Goal: Task Accomplishment & Management: Manage account settings

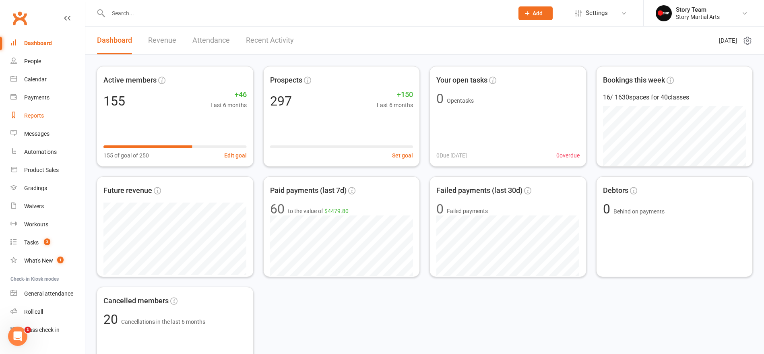
click at [38, 117] on div "Reports" at bounding box center [34, 115] width 20 height 6
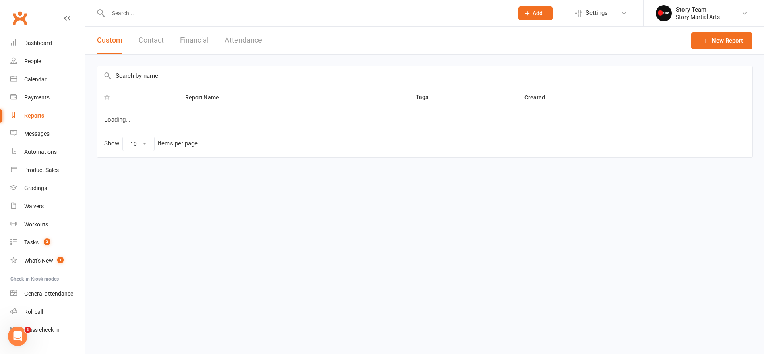
select select "50"
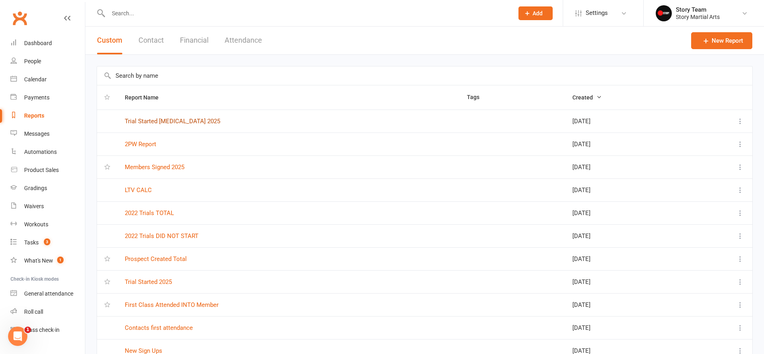
click at [167, 121] on link "Trial Started [MEDICAL_DATA] 2025" at bounding box center [172, 121] width 95 height 7
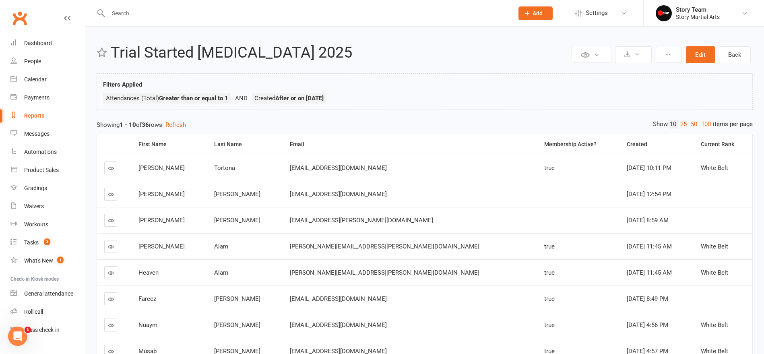
click at [298, 144] on div "Email" at bounding box center [410, 144] width 241 height 6
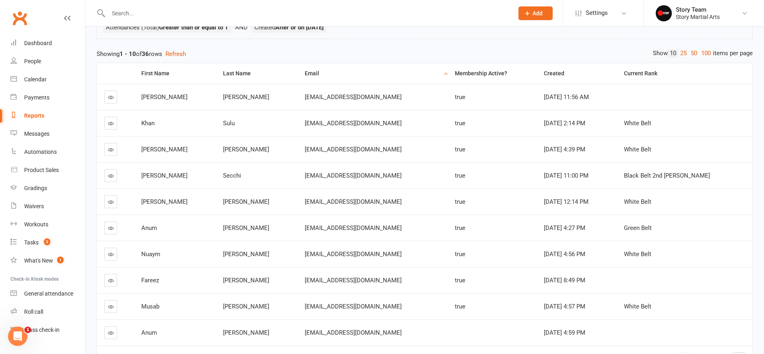
scroll to position [71, 0]
click at [692, 54] on link "50" at bounding box center [694, 53] width 10 height 8
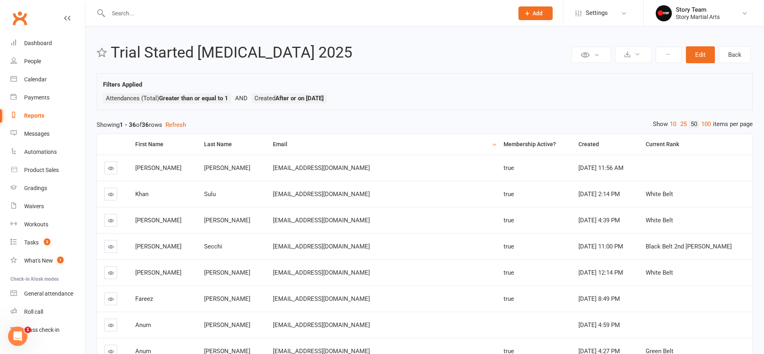
scroll to position [0, 0]
click at [22, 117] on link "Reports" at bounding box center [47, 116] width 74 height 18
select select "50"
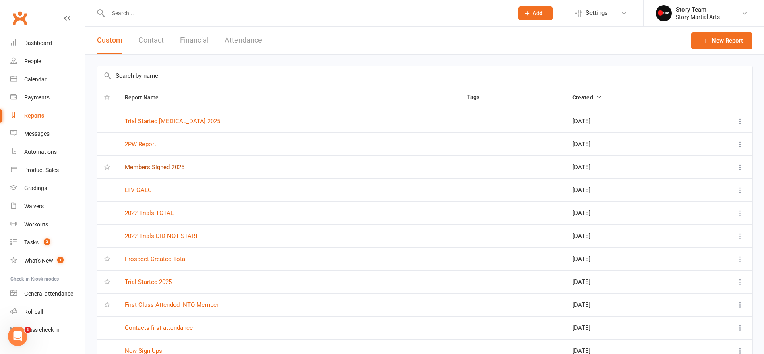
click at [169, 168] on link "Members Signed 2025" at bounding box center [155, 166] width 60 height 7
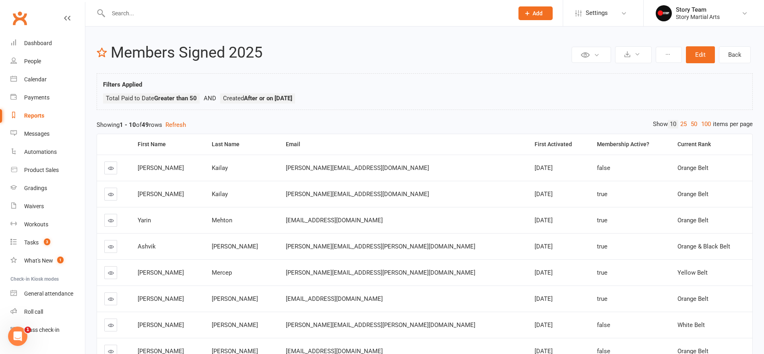
click at [534, 142] on div "First Activated" at bounding box center [558, 144] width 49 height 6
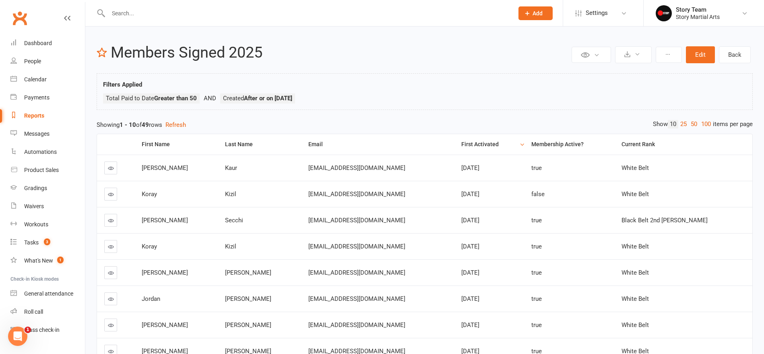
click at [693, 124] on link "50" at bounding box center [694, 124] width 10 height 8
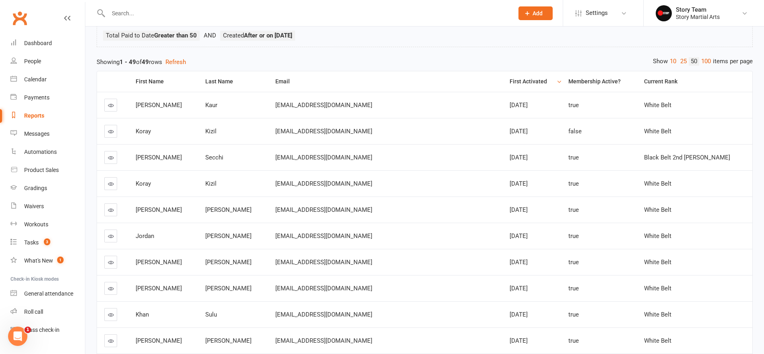
scroll to position [63, 0]
click at [22, 113] on link "Reports" at bounding box center [47, 116] width 74 height 18
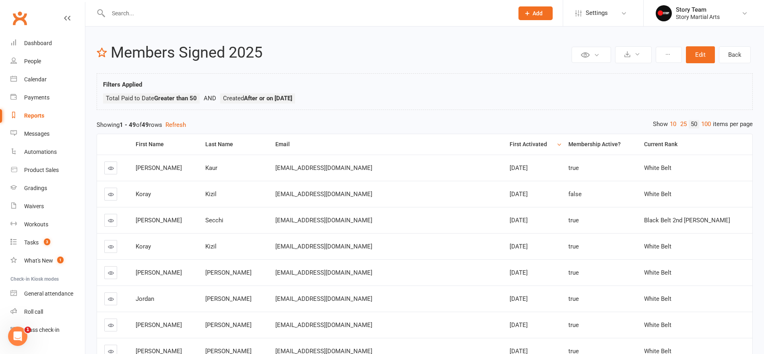
select select "50"
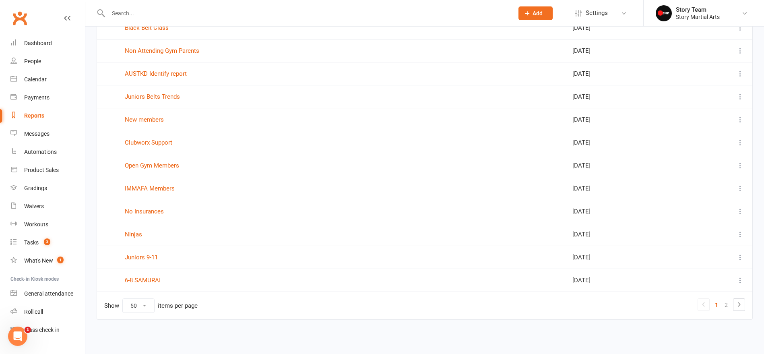
scroll to position [965, 0]
click at [38, 202] on link "Waivers" at bounding box center [47, 206] width 74 height 18
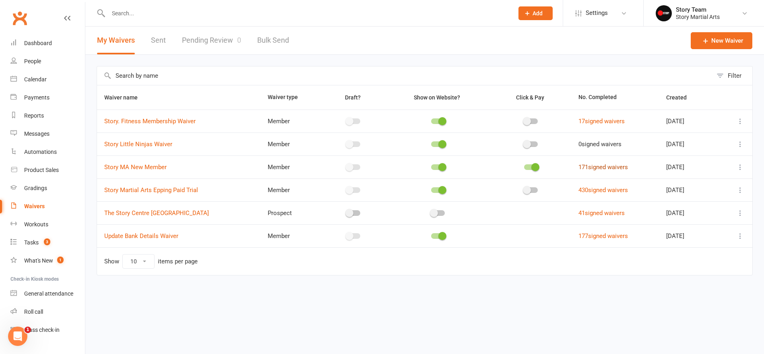
click at [594, 167] on link "171 signed waivers" at bounding box center [603, 166] width 50 height 7
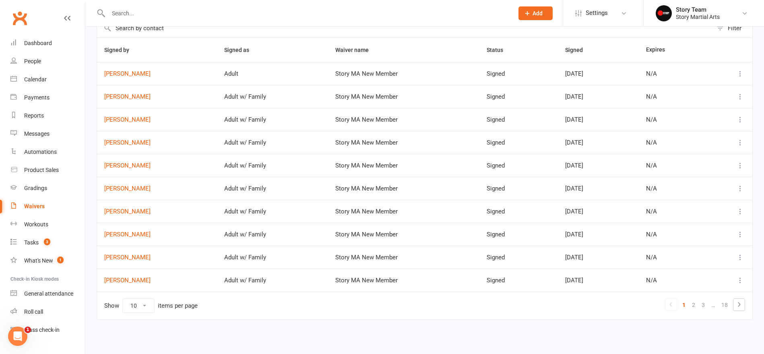
scroll to position [47, 0]
click at [722, 29] on button "Filter" at bounding box center [732, 28] width 40 height 19
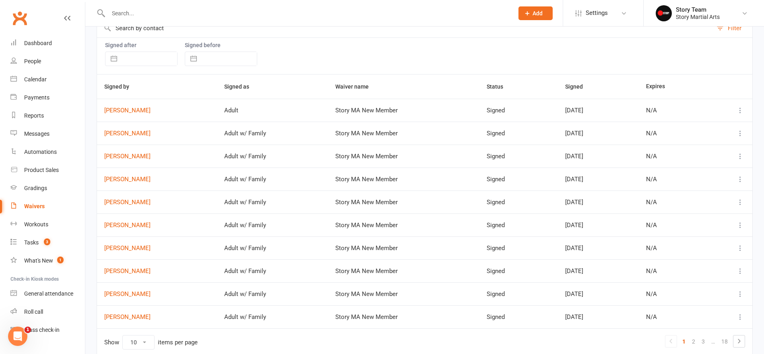
click at [114, 58] on button "button" at bounding box center [114, 59] width 14 height 14
select select "7"
select select "2025"
select select "8"
select select "2025"
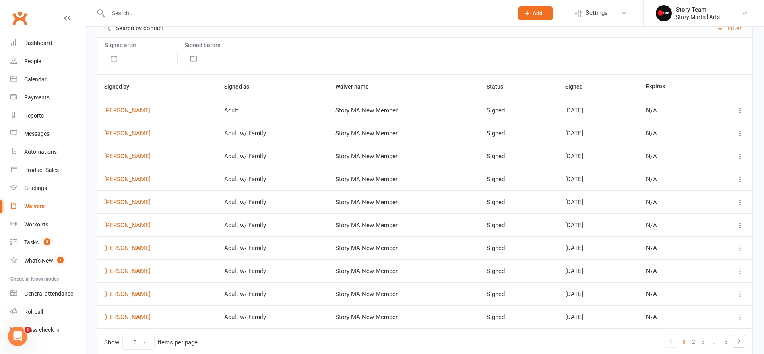
select select "9"
select select "2025"
click at [120, 45] on icon "Move backward to switch to the previous month." at bounding box center [121, 44] width 7 height 4
select select "6"
select select "2025"
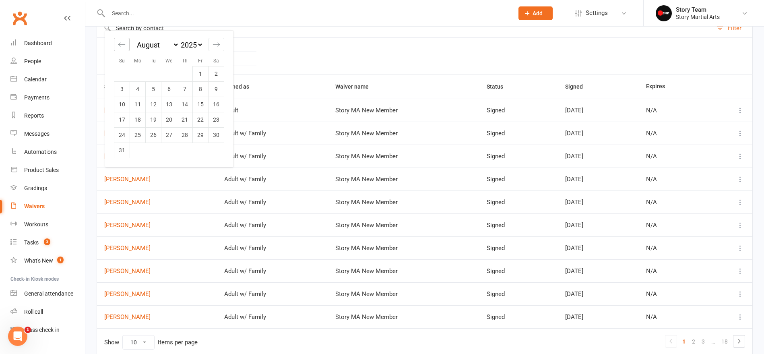
click at [120, 45] on icon "Move backward to switch to the previous month." at bounding box center [121, 44] width 7 height 4
select select "5"
select select "2025"
click at [149, 74] on td "1" at bounding box center [154, 73] width 16 height 15
type input "[DATE]"
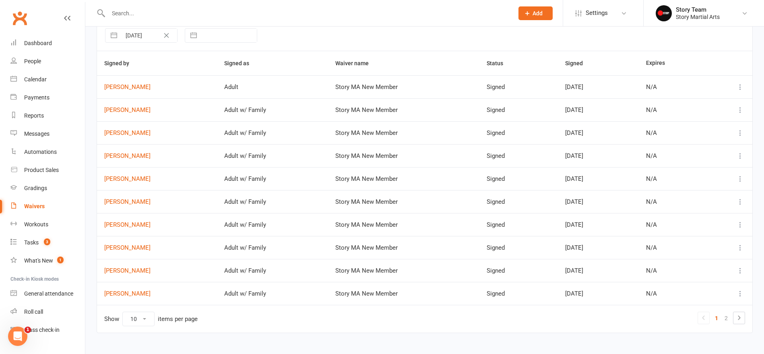
scroll to position [71, 0]
click at [745, 318] on td "Show 10 25 50 100 items per page 1 2" at bounding box center [424, 318] width 655 height 28
click at [726, 318] on link "2" at bounding box center [726, 317] width 10 height 11
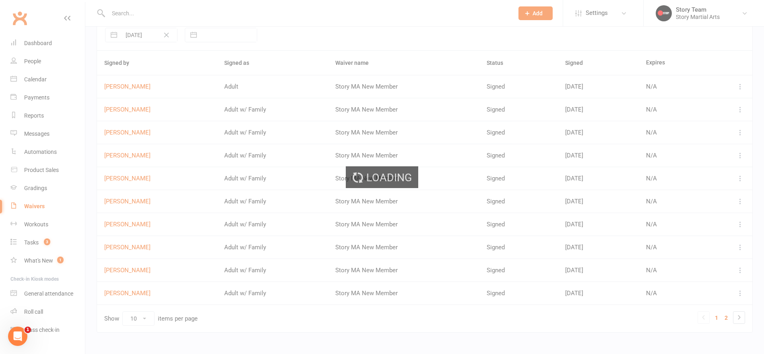
scroll to position [15, 0]
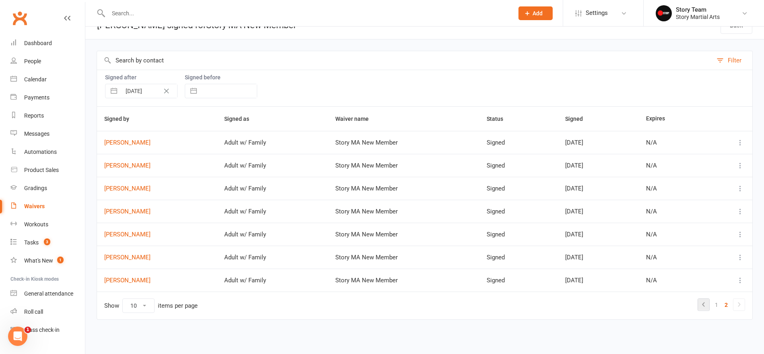
click at [705, 305] on icon at bounding box center [704, 304] width 10 height 10
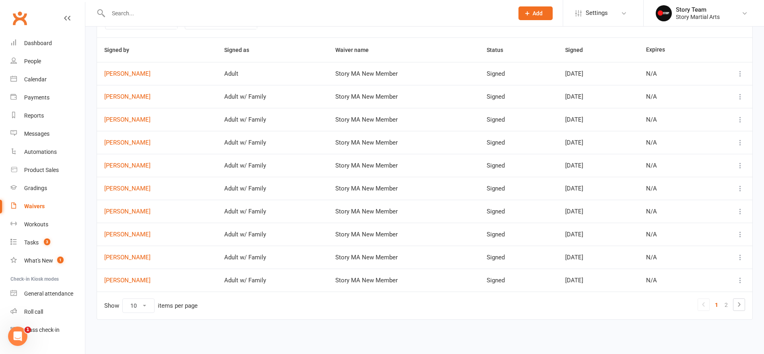
scroll to position [84, 0]
click at [46, 114] on link "Reports" at bounding box center [47, 116] width 74 height 18
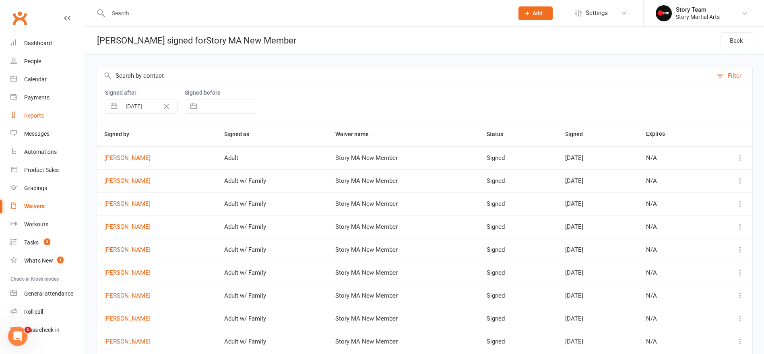
select select "50"
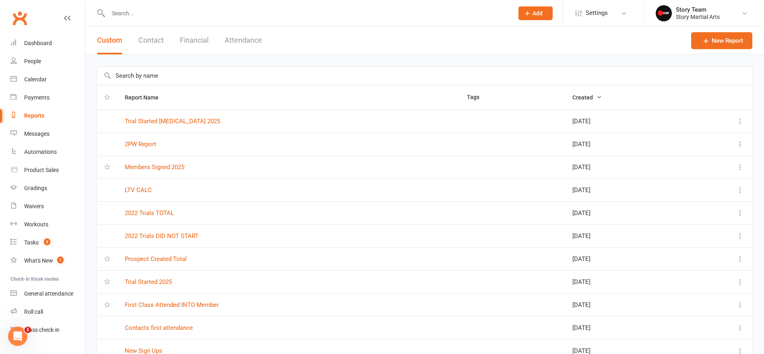
click at [167, 167] on link "Members Signed 2025" at bounding box center [155, 166] width 60 height 7
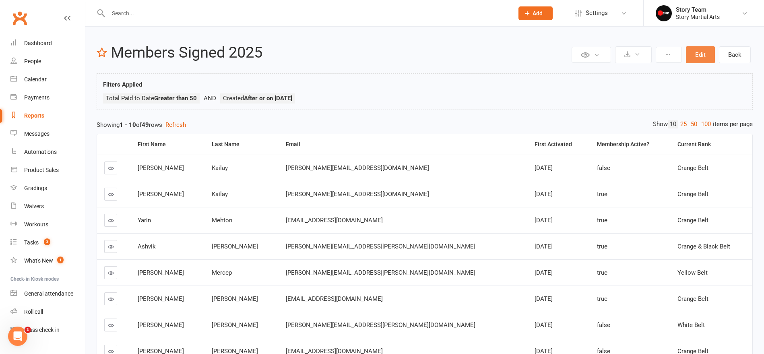
click at [708, 59] on button "Edit" at bounding box center [700, 54] width 29 height 17
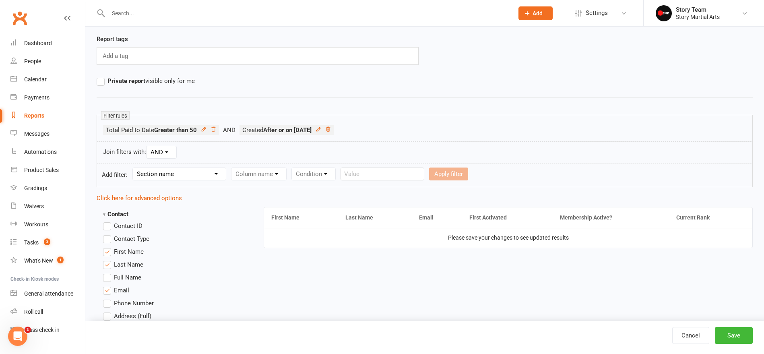
scroll to position [63, 0]
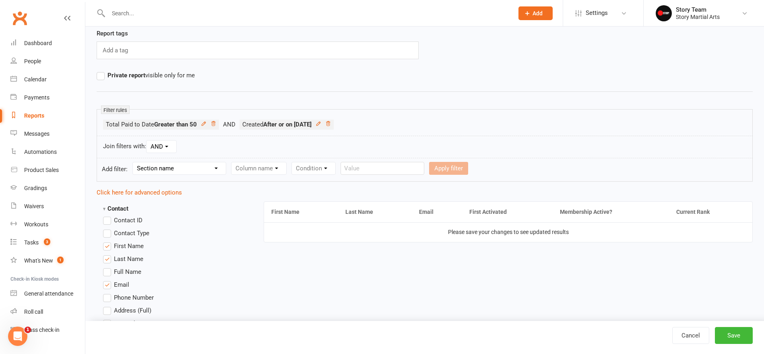
select select "0"
select select "25"
select select "0"
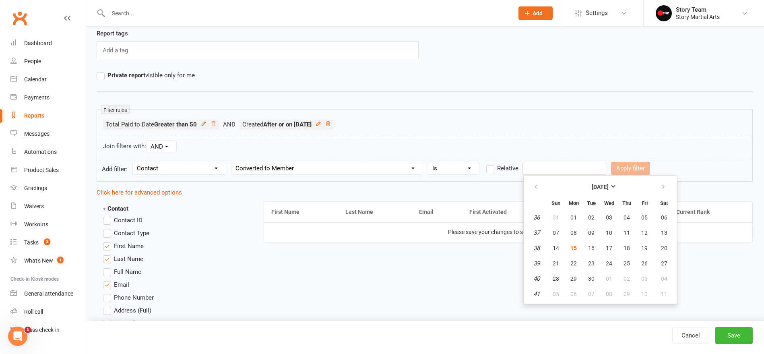
click at [558, 171] on input "text" at bounding box center [564, 168] width 84 height 13
click at [533, 155] on div "Join filters with: AND OR" at bounding box center [425, 147] width 656 height 23
select select "12"
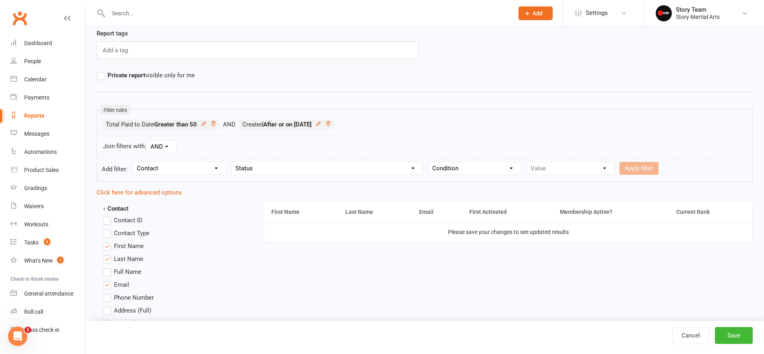
select select "0"
select select "6"
click at [643, 167] on button "Apply filter" at bounding box center [638, 168] width 39 height 13
select select
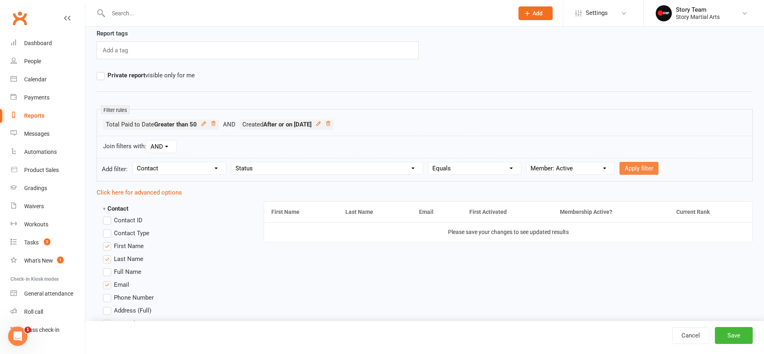
select select
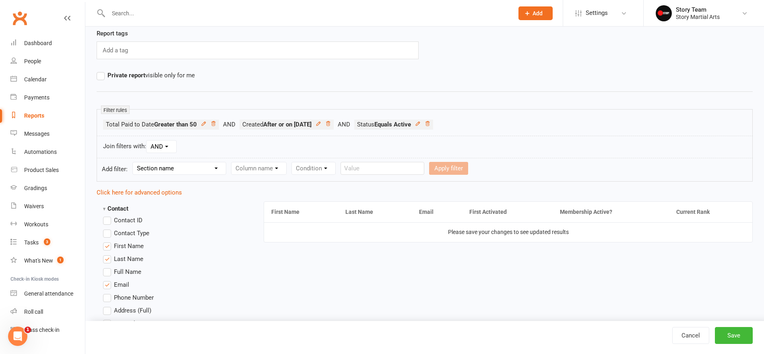
click at [728, 335] on button "Save" at bounding box center [734, 335] width 38 height 17
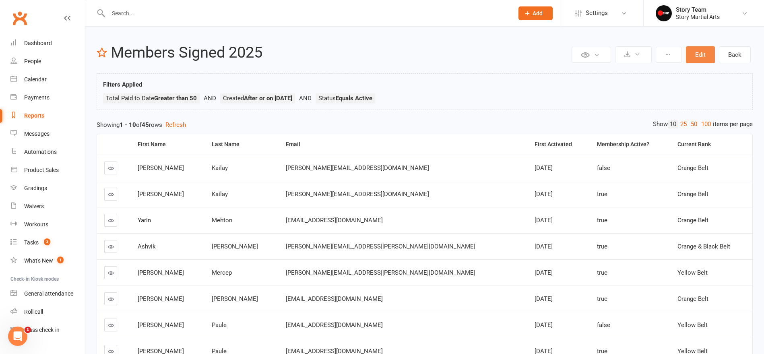
click at [698, 57] on button "Edit" at bounding box center [700, 54] width 29 height 17
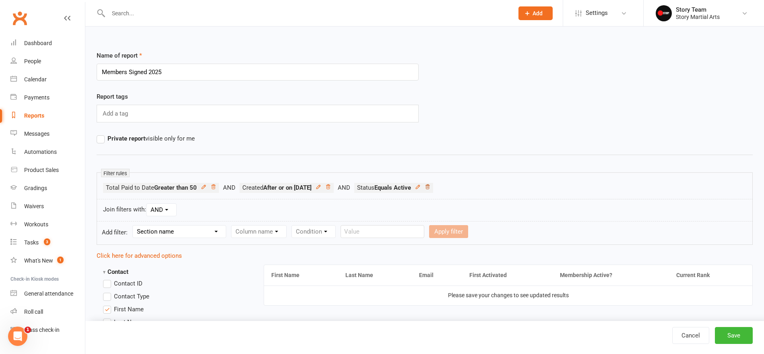
click at [429, 187] on icon at bounding box center [427, 186] width 4 height 4
select select "10"
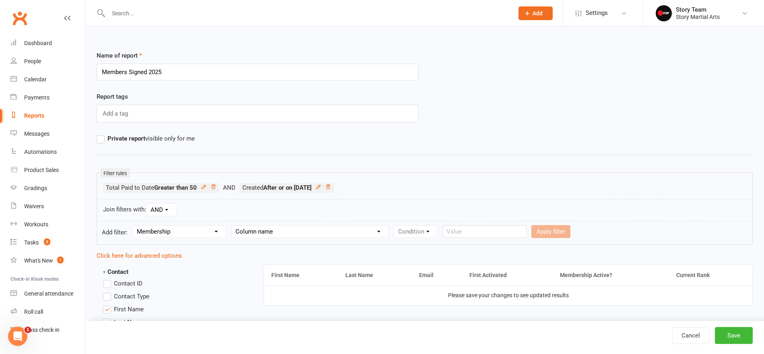
select select "29"
select select "0"
select select "true"
click at [500, 234] on button "Apply filter" at bounding box center [507, 231] width 39 height 13
select select
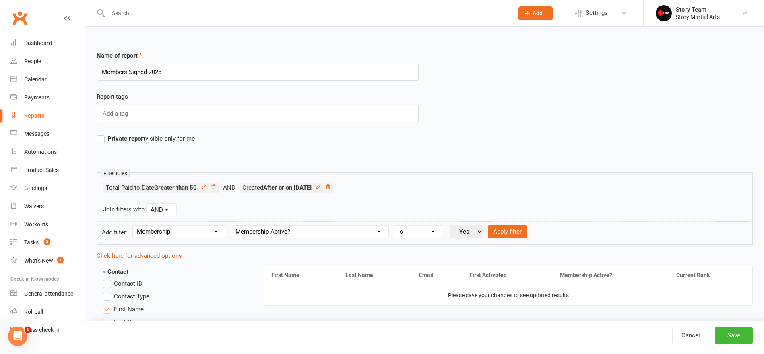
select select
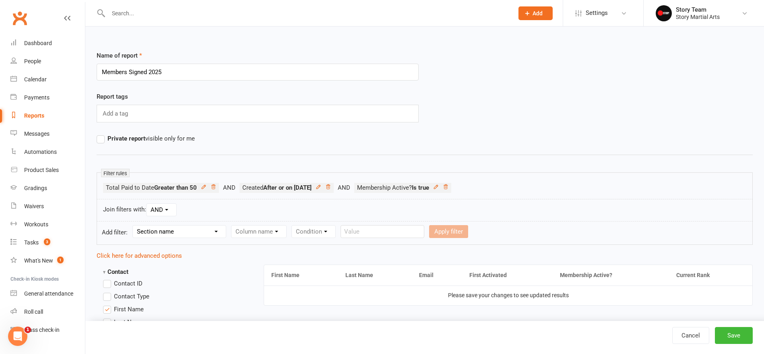
click at [740, 338] on button "Save" at bounding box center [734, 335] width 38 height 17
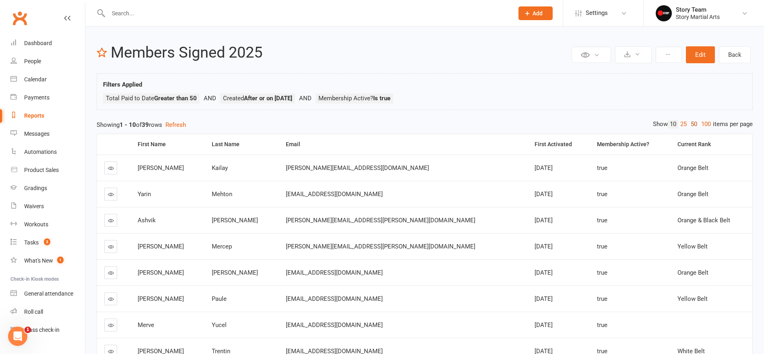
click at [694, 122] on link "50" at bounding box center [694, 124] width 10 height 8
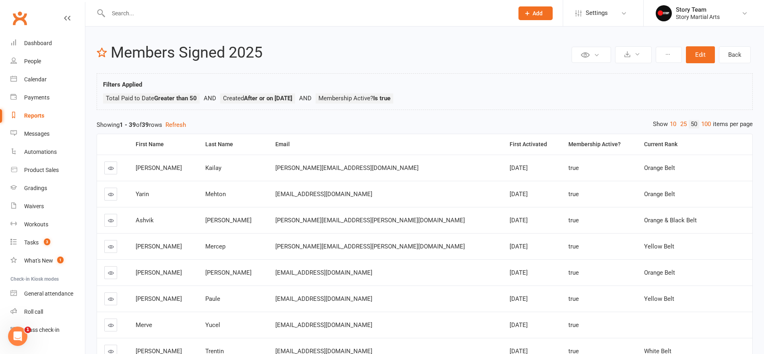
click at [510, 141] on div "First Activated" at bounding box center [532, 144] width 45 height 6
click at [510, 142] on div "First Activated" at bounding box center [532, 144] width 45 height 6
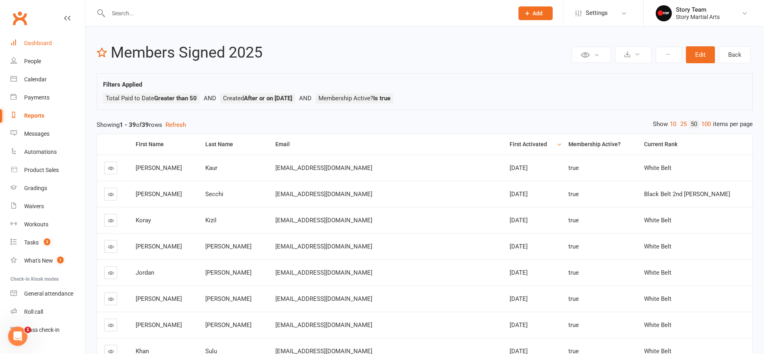
click at [41, 44] on div "Dashboard" at bounding box center [38, 43] width 28 height 6
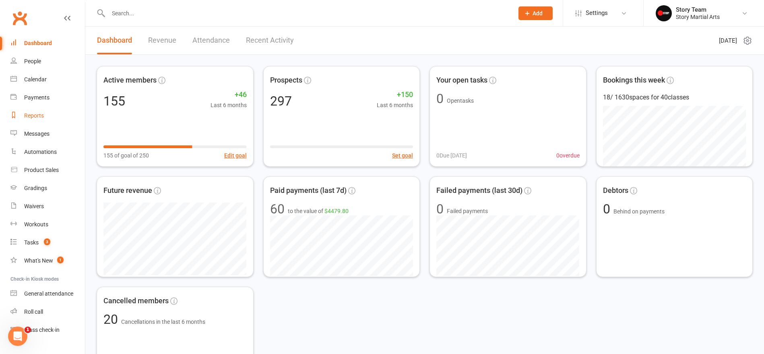
click at [29, 116] on div "Reports" at bounding box center [34, 115] width 20 height 6
select select "50"
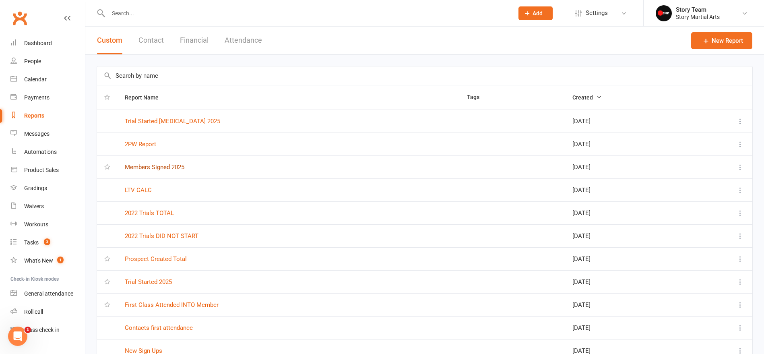
click at [155, 166] on link "Members Signed 2025" at bounding box center [155, 166] width 60 height 7
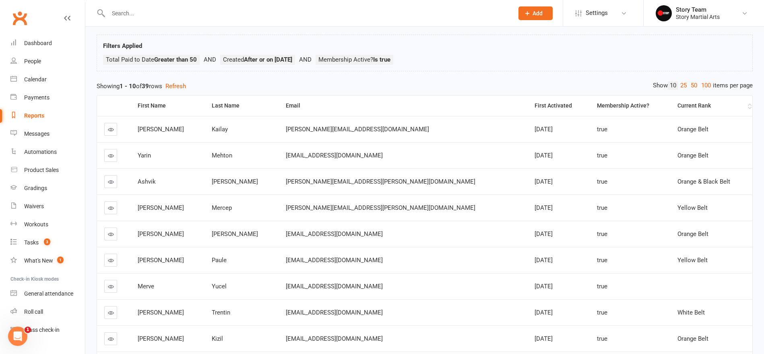
scroll to position [38, 0]
click at [693, 85] on link "50" at bounding box center [694, 86] width 10 height 8
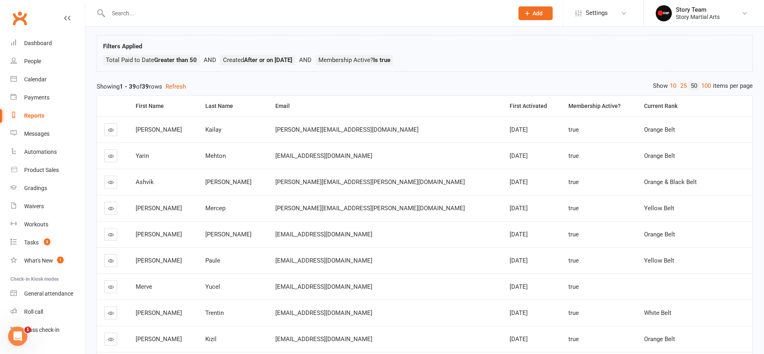
click at [510, 103] on div "First Activated" at bounding box center [532, 106] width 45 height 6
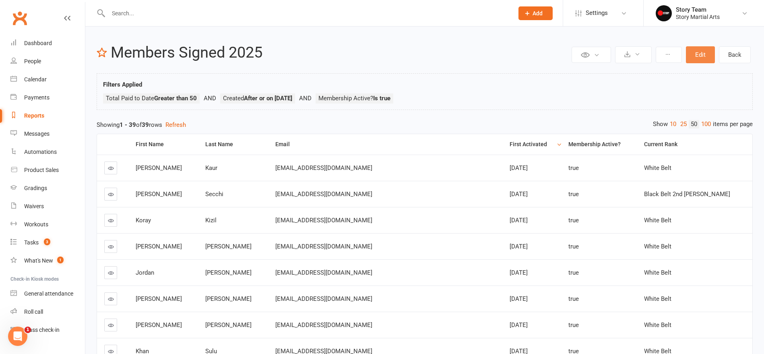
scroll to position [0, 0]
click at [693, 57] on button "Edit" at bounding box center [700, 54] width 29 height 17
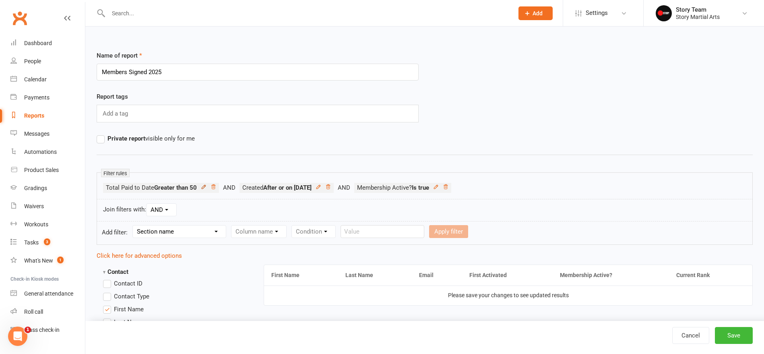
click at [205, 187] on icon at bounding box center [204, 187] width 4 height 4
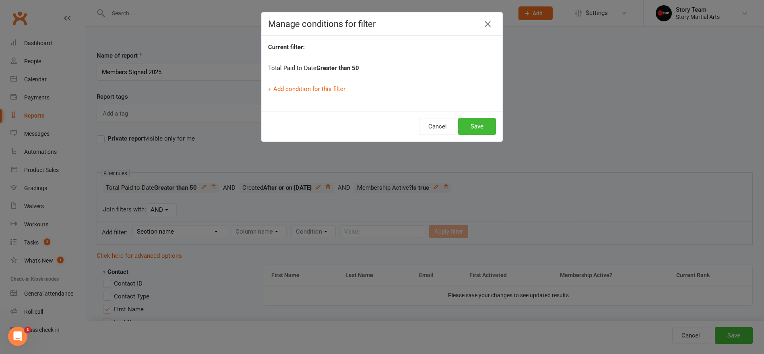
click at [337, 69] on strong "Greater than 50" at bounding box center [337, 67] width 43 height 7
click at [283, 89] on link "+ Add condition for this filter" at bounding box center [306, 88] width 77 height 7
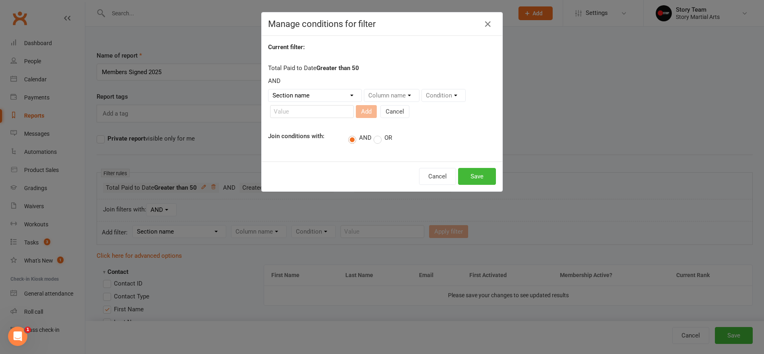
click at [379, 140] on label "OR" at bounding box center [382, 138] width 19 height 8
click at [379, 133] on input "OR" at bounding box center [375, 133] width 5 height 0
select select "2"
select select "7"
select select "5"
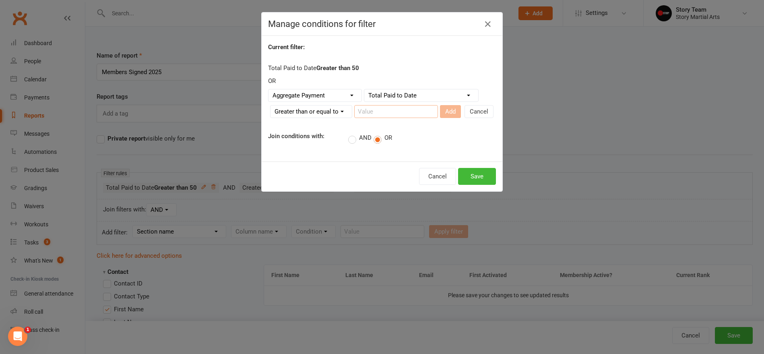
click at [391, 110] on input "number" at bounding box center [396, 111] width 84 height 13
type input "30"
click at [448, 111] on button "Add" at bounding box center [450, 111] width 21 height 13
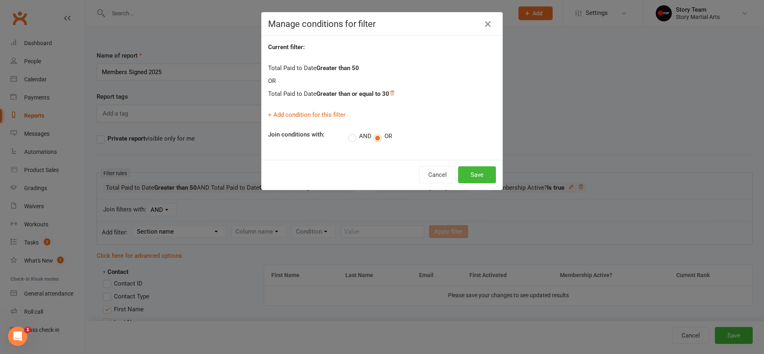
click at [351, 66] on strong "Greater than 50" at bounding box center [337, 67] width 43 height 7
click at [474, 176] on button "Save" at bounding box center [477, 174] width 38 height 17
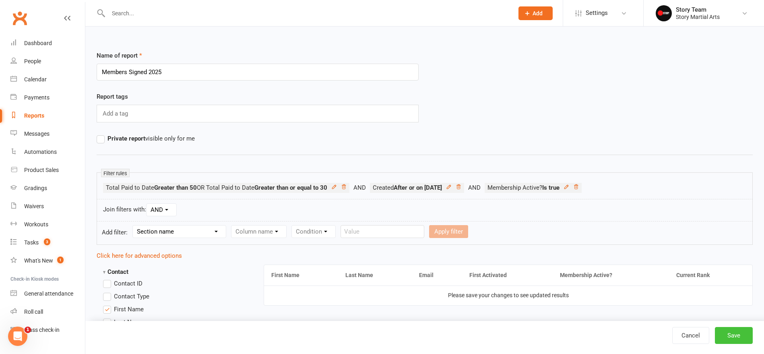
click at [738, 338] on button "Save" at bounding box center [734, 335] width 38 height 17
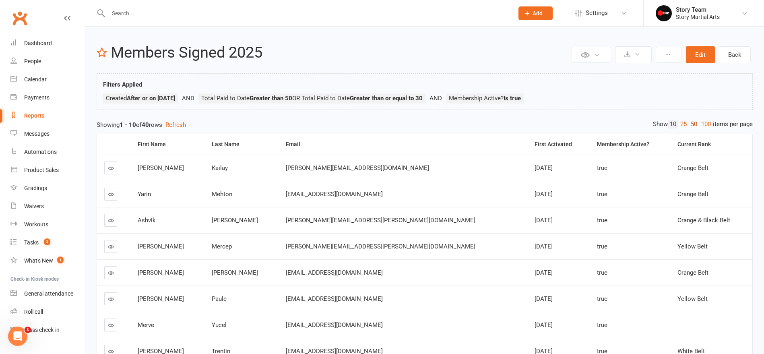
click at [694, 124] on link "50" at bounding box center [694, 124] width 10 height 8
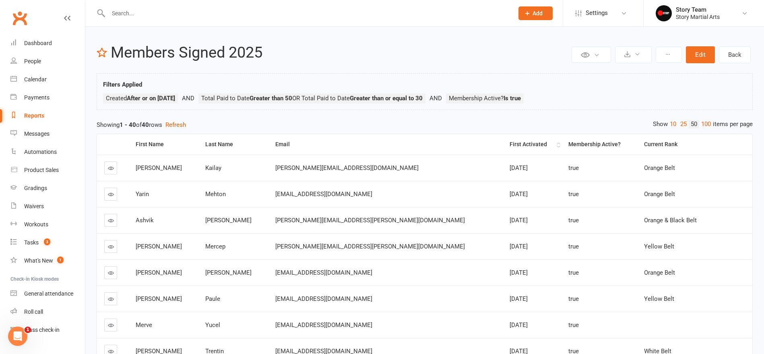
click at [510, 144] on div "First Activated" at bounding box center [532, 144] width 45 height 6
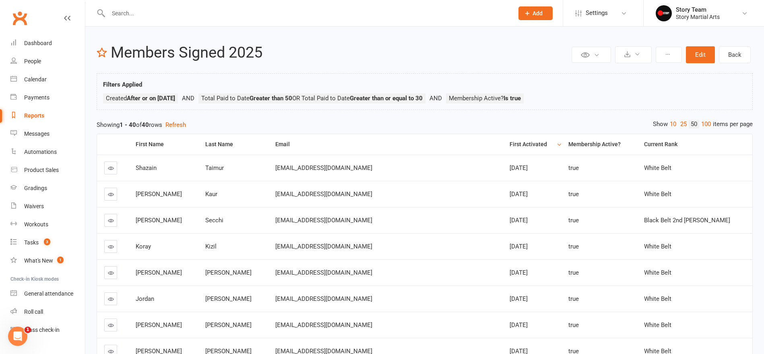
click at [696, 56] on button "Edit" at bounding box center [700, 54] width 29 height 17
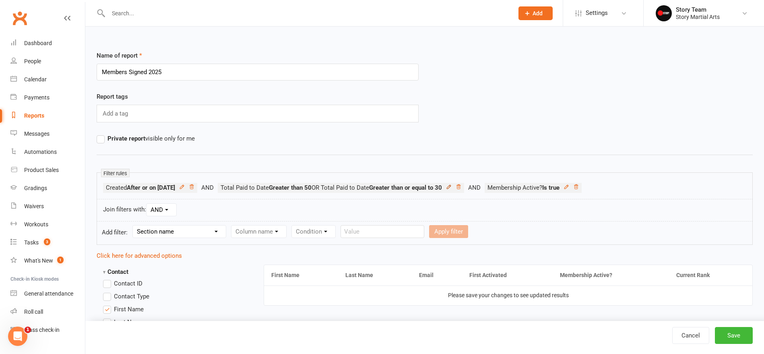
click at [452, 185] on icon at bounding box center [449, 187] width 6 height 6
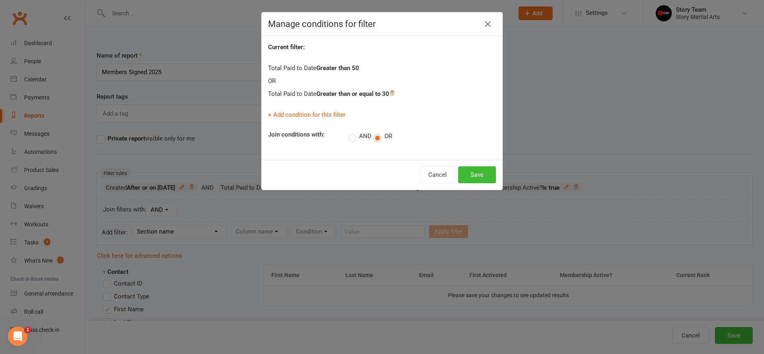
click at [393, 91] on icon at bounding box center [392, 93] width 6 height 6
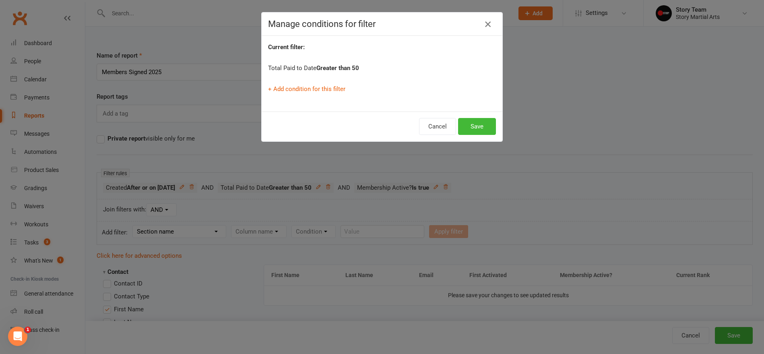
click at [487, 23] on icon "button" at bounding box center [488, 24] width 10 height 10
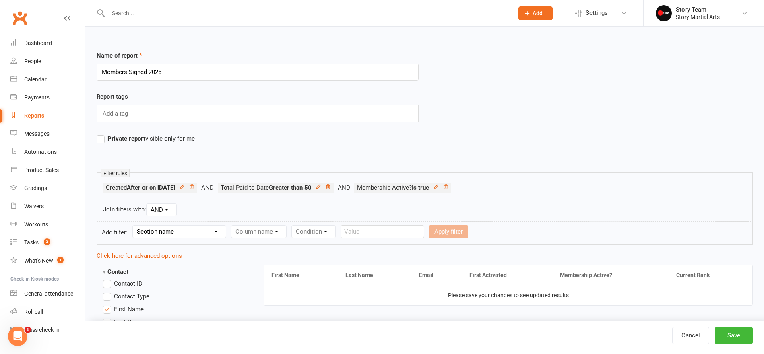
click at [330, 185] on icon at bounding box center [328, 186] width 4 height 4
click at [746, 332] on button "Save" at bounding box center [734, 335] width 38 height 17
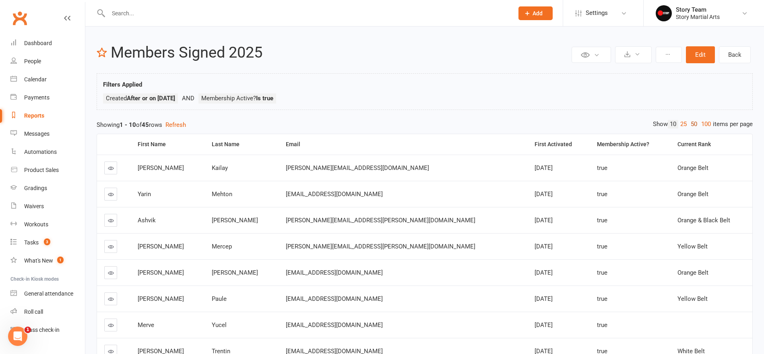
click at [695, 120] on link "50" at bounding box center [694, 124] width 10 height 8
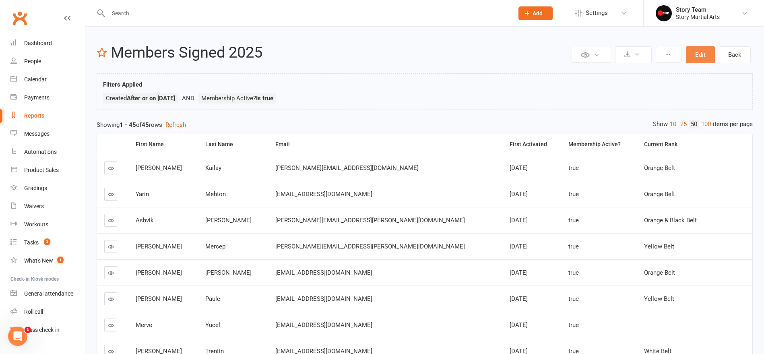
click at [704, 53] on button "Edit" at bounding box center [700, 54] width 29 height 17
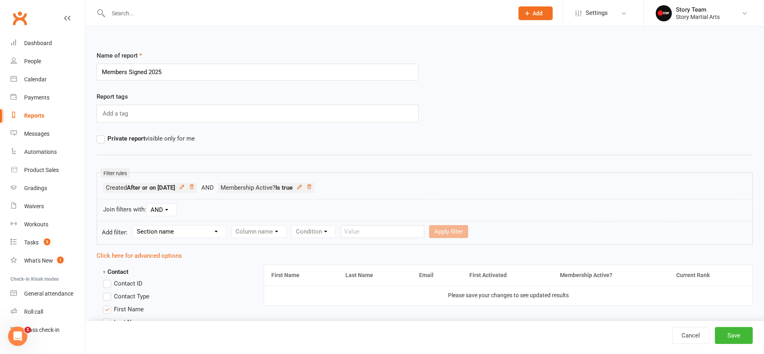
select select "2"
select select "6"
select select "3"
click at [455, 229] on input "number" at bounding box center [456, 231] width 38 height 13
type input "1"
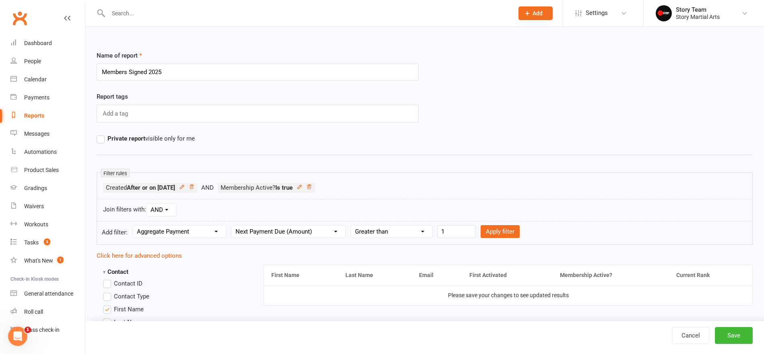
click at [497, 232] on button "Apply filter" at bounding box center [500, 231] width 39 height 13
select select
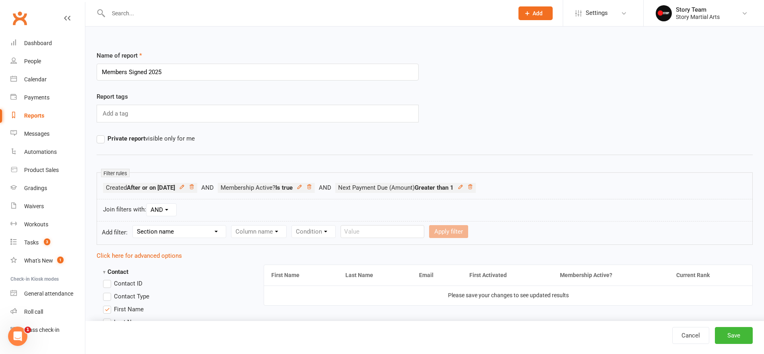
click at [731, 334] on button "Save" at bounding box center [734, 335] width 38 height 17
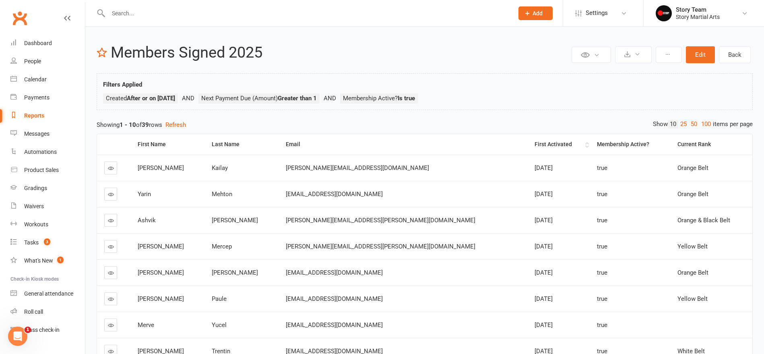
click at [534, 142] on div "First Activated" at bounding box center [558, 144] width 49 height 6
click at [534, 143] on div "First Activated" at bounding box center [558, 144] width 49 height 6
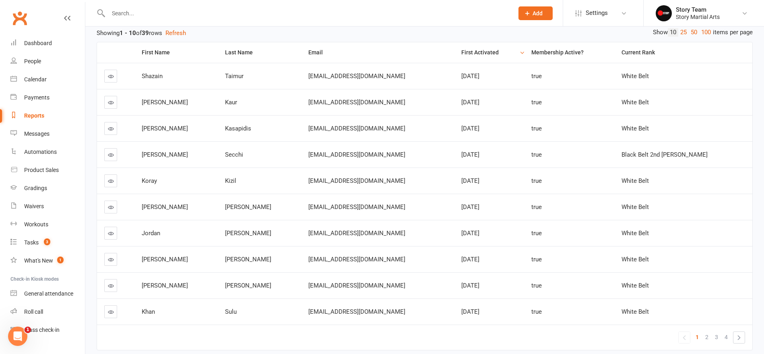
scroll to position [90, 0]
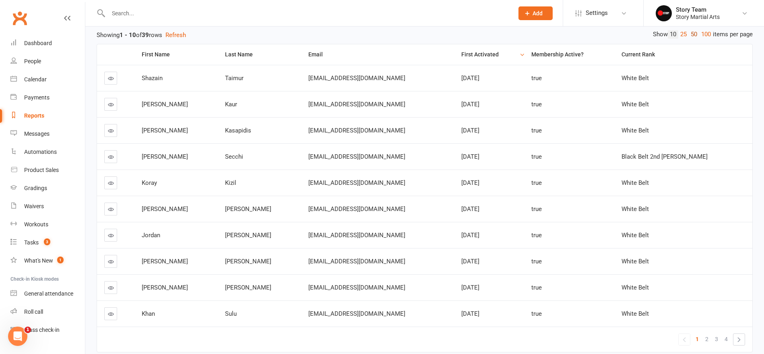
click at [689, 35] on link "50" at bounding box center [694, 34] width 10 height 8
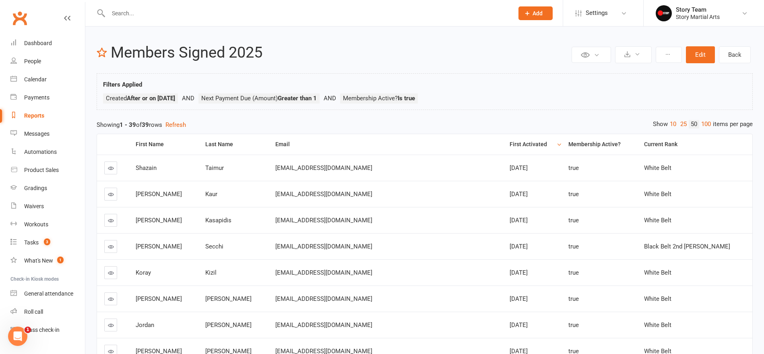
scroll to position [0, 0]
click at [697, 11] on div "Story Team" at bounding box center [698, 9] width 44 height 7
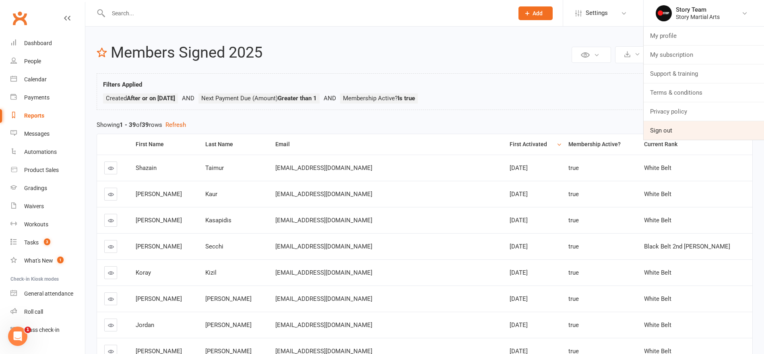
click at [662, 130] on link "Sign out" at bounding box center [704, 130] width 120 height 19
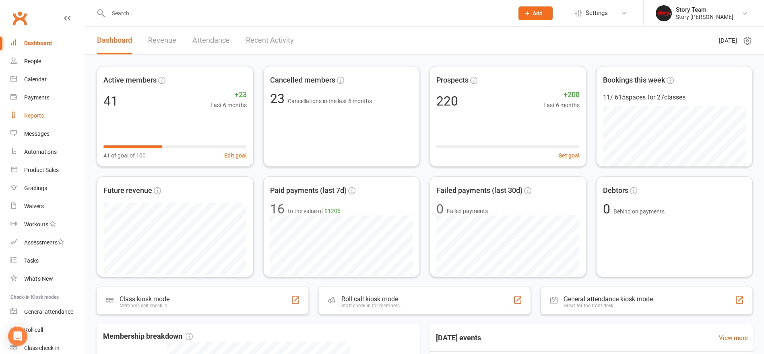
click at [36, 117] on div "Reports" at bounding box center [34, 115] width 20 height 6
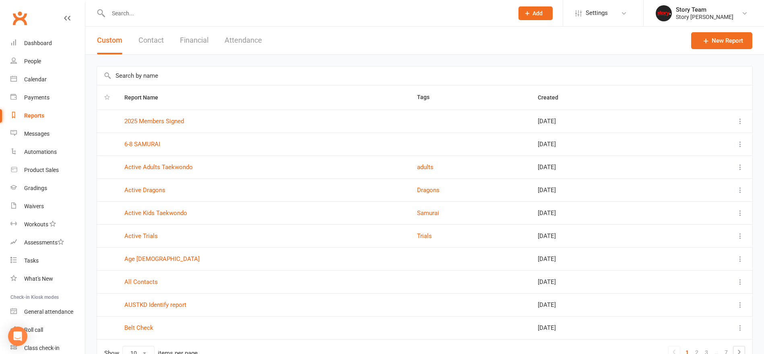
click at [138, 119] on link "2025 Members Signed" at bounding box center [154, 121] width 60 height 7
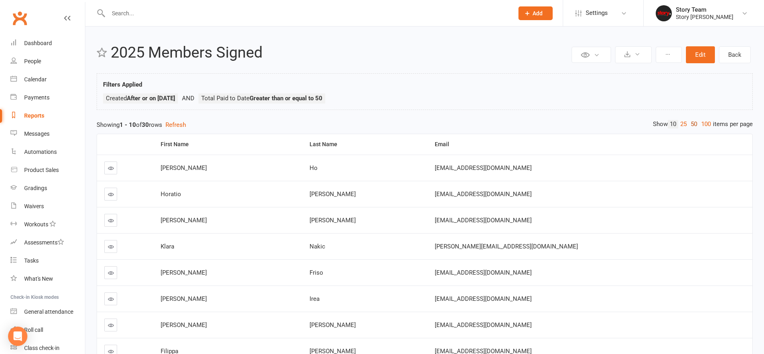
click at [689, 124] on link "50" at bounding box center [694, 124] width 10 height 8
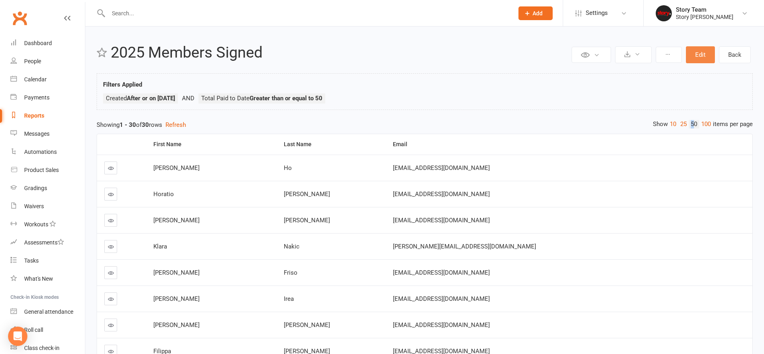
click at [695, 55] on button "Edit" at bounding box center [700, 54] width 29 height 17
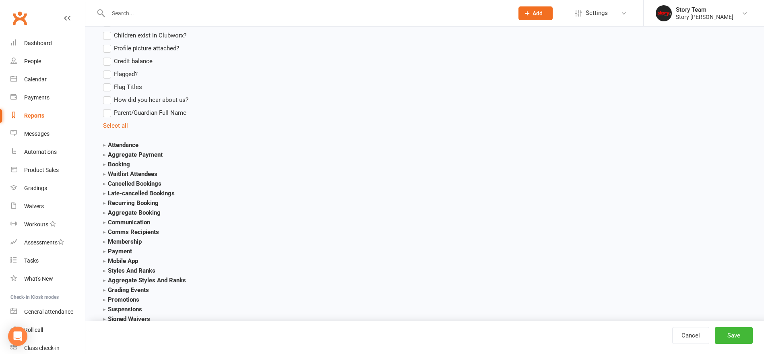
scroll to position [830, 0]
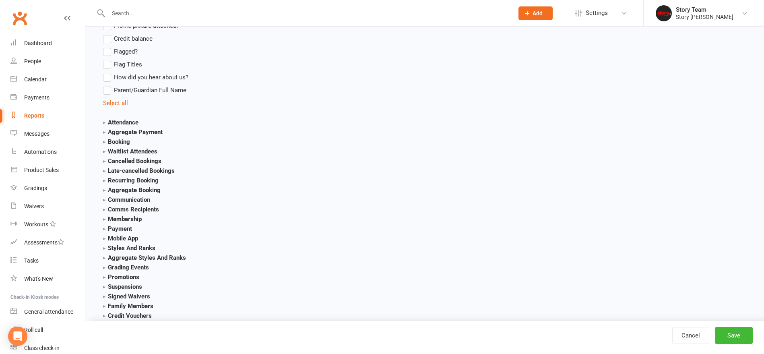
click at [124, 218] on strong "Membership" at bounding box center [122, 218] width 39 height 7
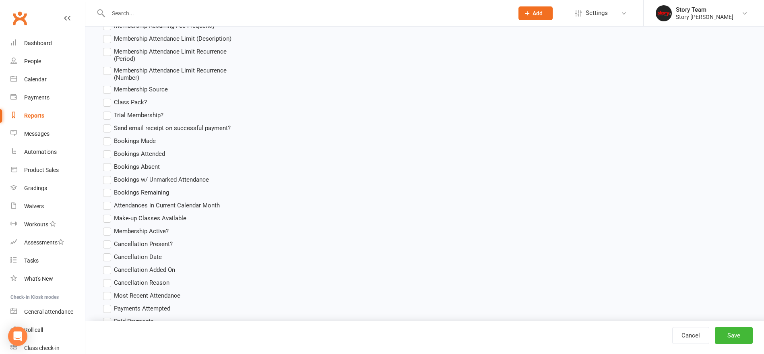
scroll to position [1236, 0]
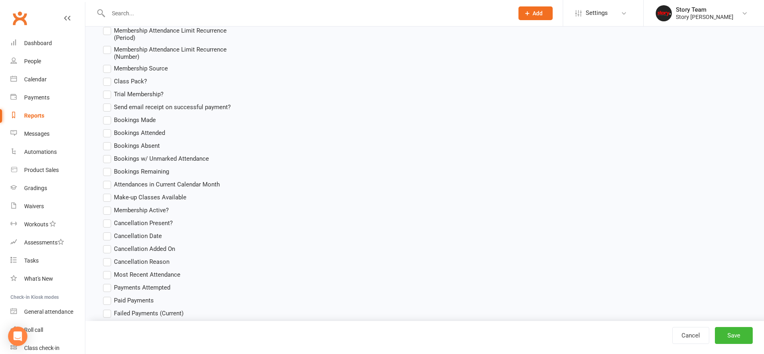
click at [126, 210] on span "Membership Active?" at bounding box center [141, 209] width 55 height 8
click at [108, 205] on input "Membership Active?" at bounding box center [105, 205] width 5 height 0
click at [737, 332] on button "Save" at bounding box center [734, 335] width 38 height 17
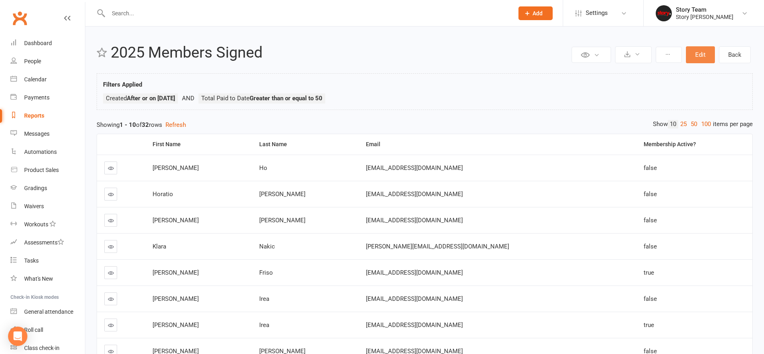
click at [703, 54] on button "Edit" at bounding box center [700, 54] width 29 height 17
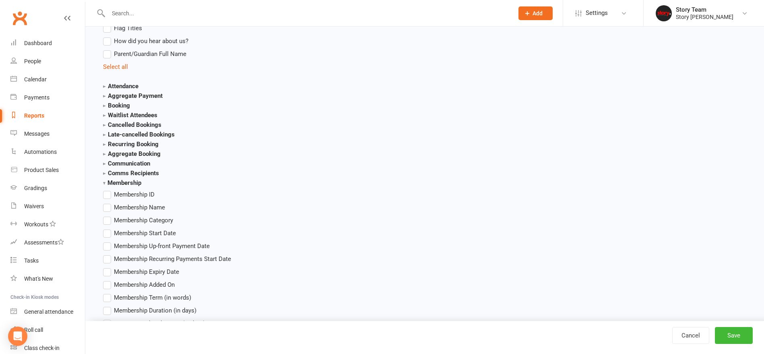
scroll to position [872, 0]
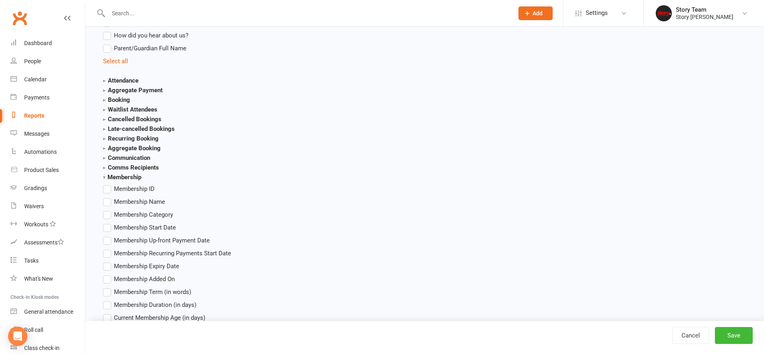
click at [127, 225] on span "Membership Start Date" at bounding box center [145, 227] width 62 height 8
click at [108, 223] on input "Membership Start Date" at bounding box center [105, 223] width 5 height 0
click at [737, 336] on button "Save" at bounding box center [734, 335] width 38 height 17
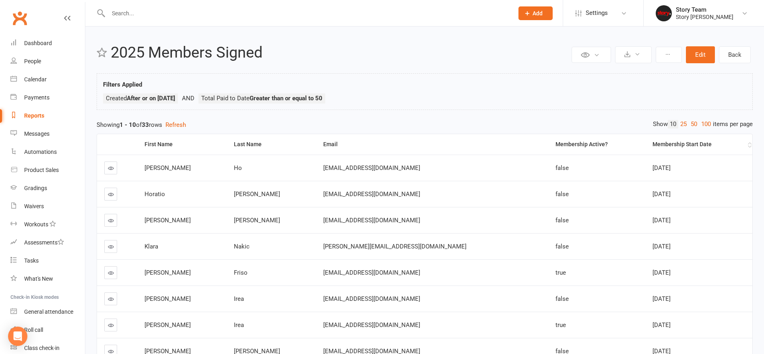
click at [652, 146] on div "Membership Start Date" at bounding box center [698, 144] width 93 height 6
click at [653, 145] on div "Membership Start Date" at bounding box center [698, 144] width 93 height 6
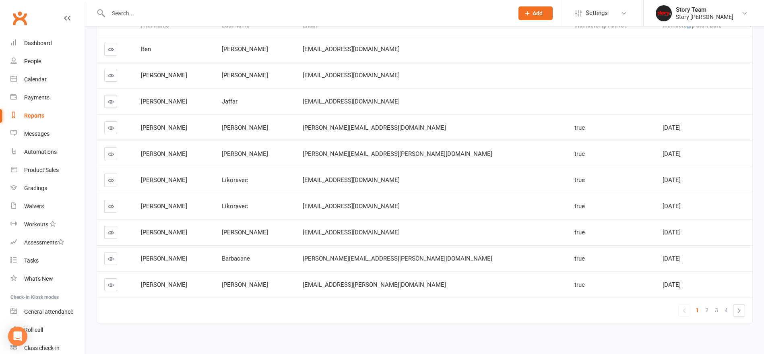
scroll to position [123, 0]
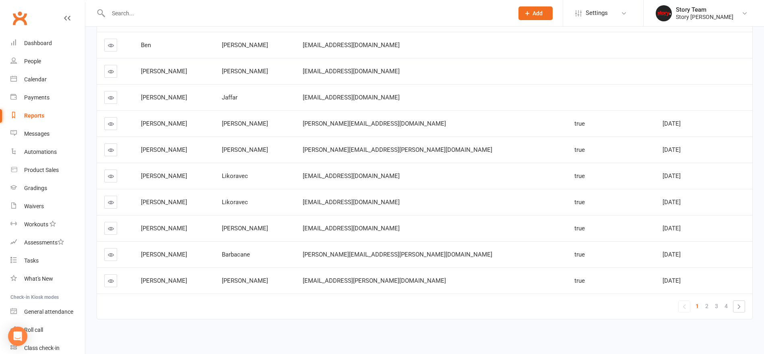
click at [707, 306] on span "2" at bounding box center [706, 305] width 3 height 11
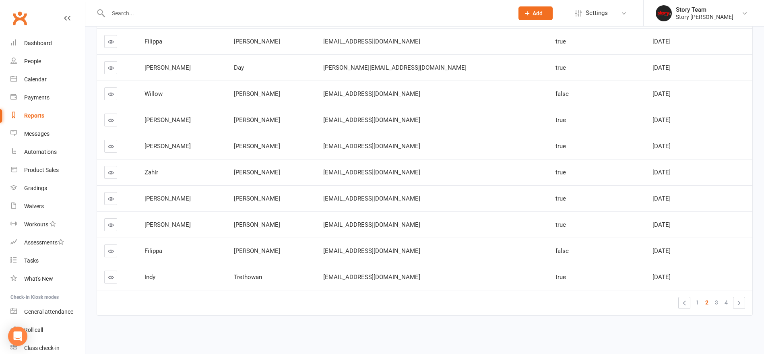
scroll to position [126, 0]
click at [698, 299] on span "1" at bounding box center [696, 302] width 3 height 11
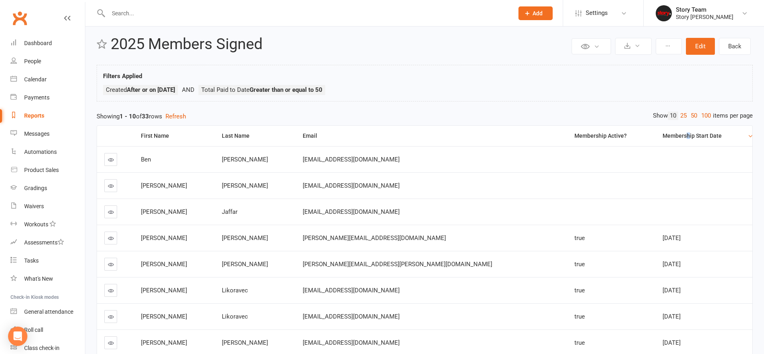
scroll to position [4, 0]
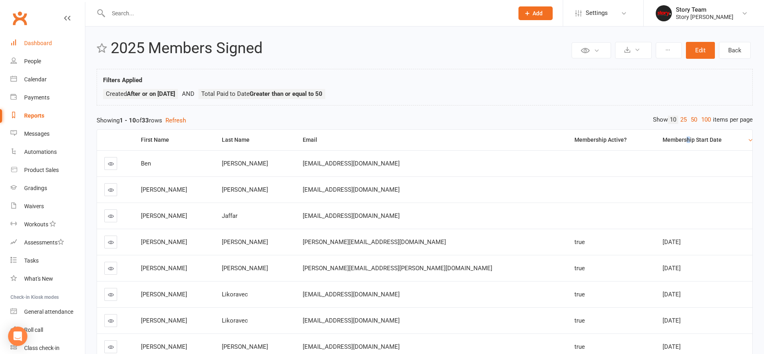
click at [38, 40] on div "Dashboard" at bounding box center [38, 43] width 28 height 6
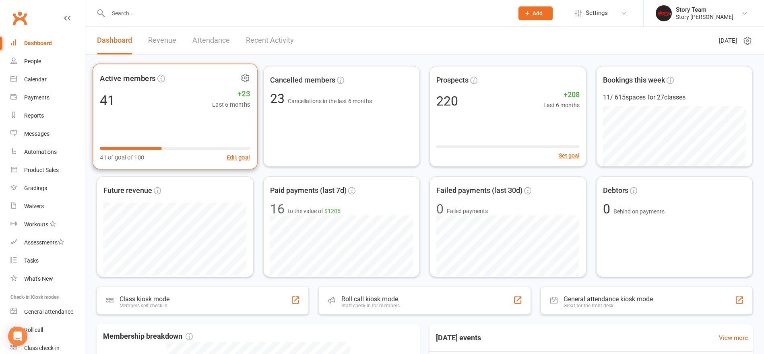
click at [154, 109] on div "41 +23 Last 6 months" at bounding box center [175, 100] width 150 height 18
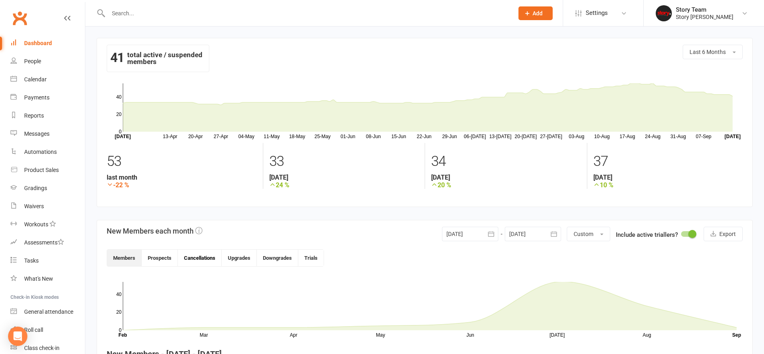
drag, startPoint x: 200, startPoint y: 257, endPoint x: 215, endPoint y: 251, distance: 16.4
click at [199, 257] on button "Cancellations" at bounding box center [200, 258] width 44 height 17
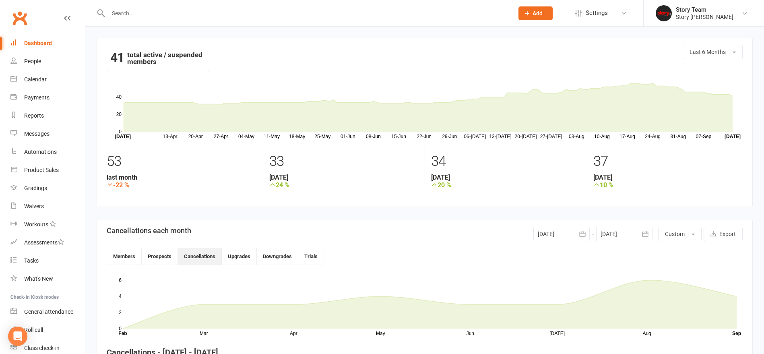
click at [573, 232] on div at bounding box center [561, 234] width 56 height 14
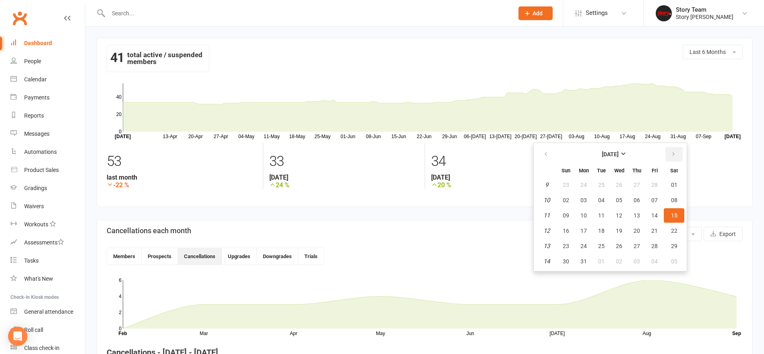
click at [676, 155] on button "button" at bounding box center [673, 154] width 17 height 14
click at [677, 155] on button "button" at bounding box center [673, 154] width 17 height 14
click at [603, 184] on span "01" at bounding box center [601, 185] width 6 height 6
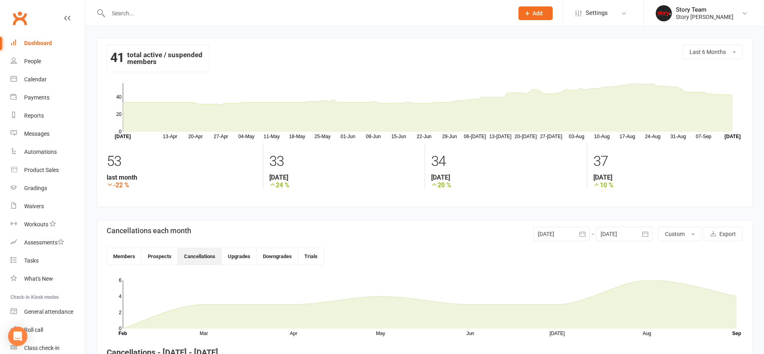
type input "[DATE]"
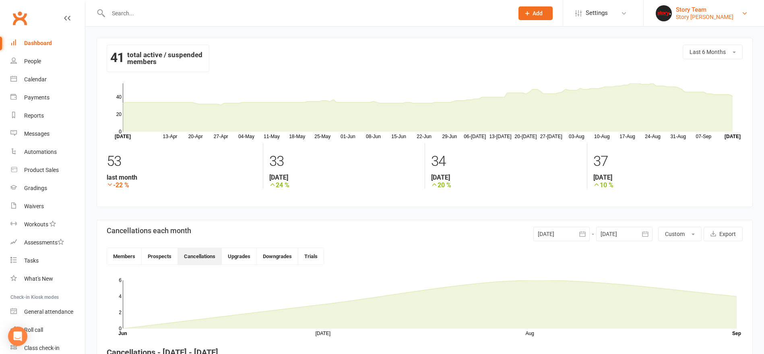
click at [690, 15] on div "Story [PERSON_NAME]" at bounding box center [705, 16] width 58 height 7
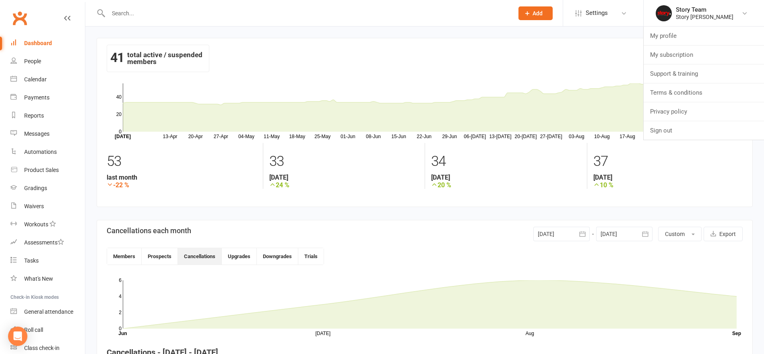
click at [669, 128] on link "Sign out" at bounding box center [704, 130] width 120 height 19
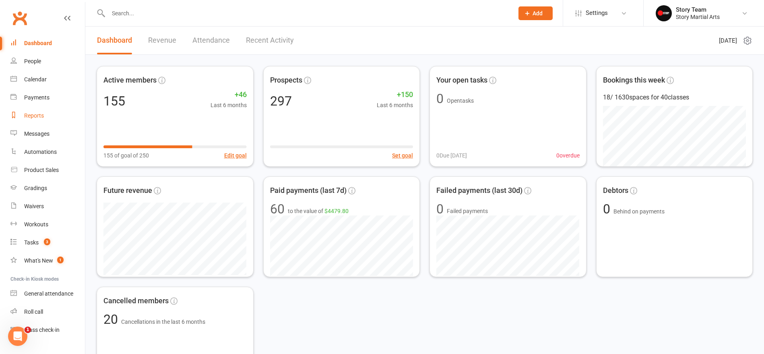
click at [33, 112] on link "Reports" at bounding box center [47, 116] width 74 height 18
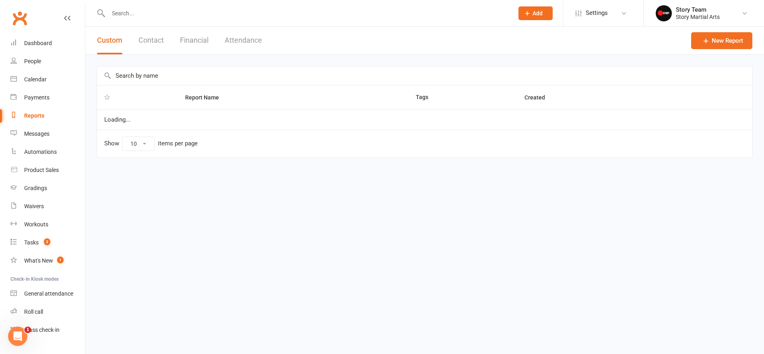
select select "50"
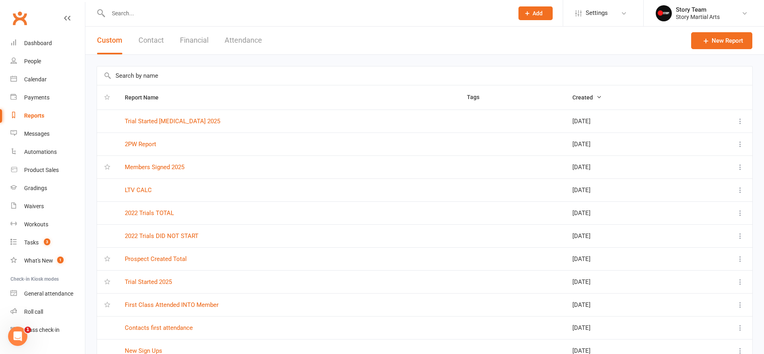
click at [143, 167] on link "Members Signed 2025" at bounding box center [155, 166] width 60 height 7
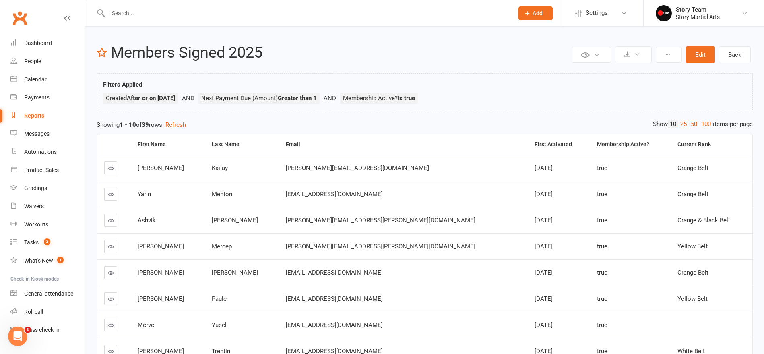
click at [534, 142] on div "First Activated" at bounding box center [558, 144] width 49 height 6
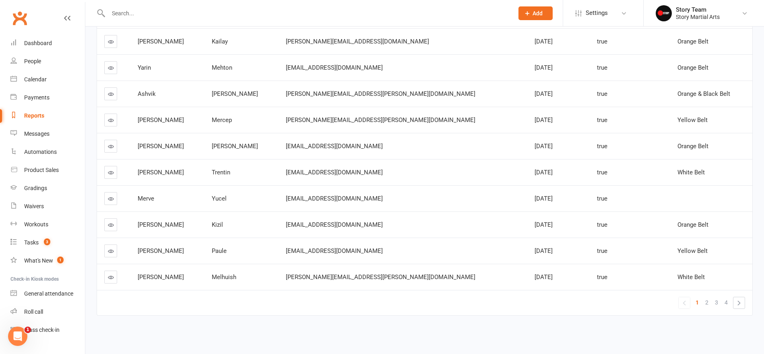
scroll to position [126, 0]
click at [704, 302] on link "2" at bounding box center [707, 302] width 10 height 11
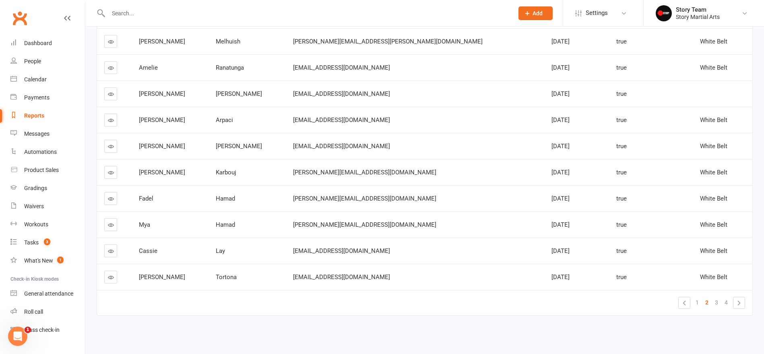
click at [112, 250] on icon at bounding box center [111, 251] width 6 height 6
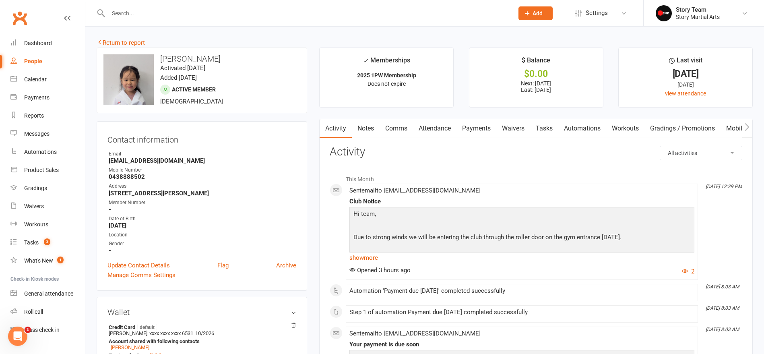
click at [430, 130] on link "Attendance" at bounding box center [434, 128] width 43 height 19
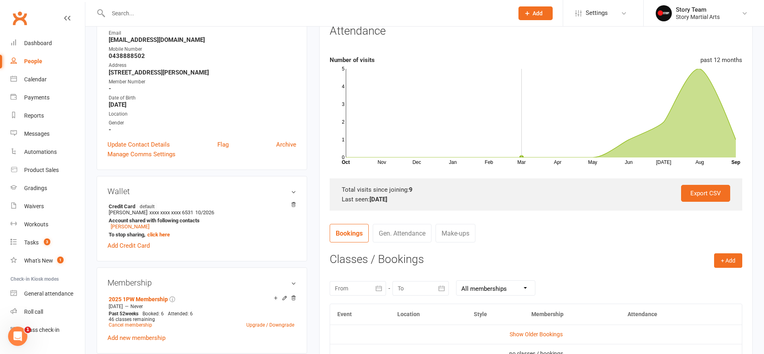
scroll to position [129, 0]
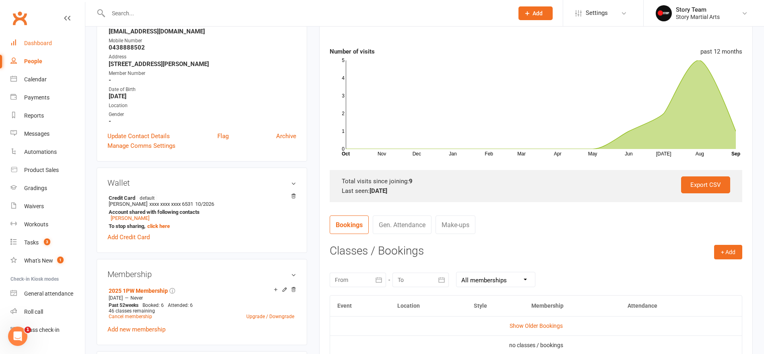
click at [25, 44] on div "Dashboard" at bounding box center [38, 43] width 28 height 6
